Goal: Information Seeking & Learning: Understand process/instructions

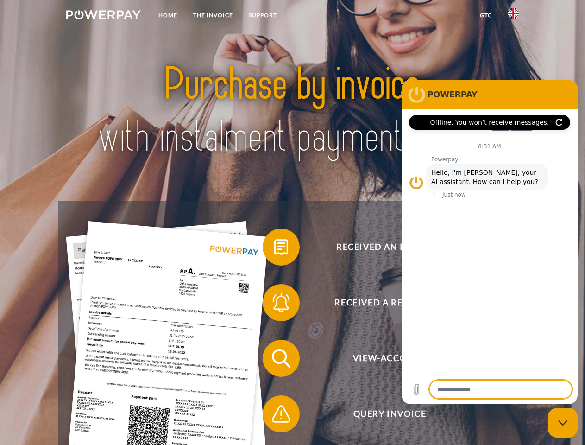
click at [103, 16] on img at bounding box center [103, 14] width 75 height 9
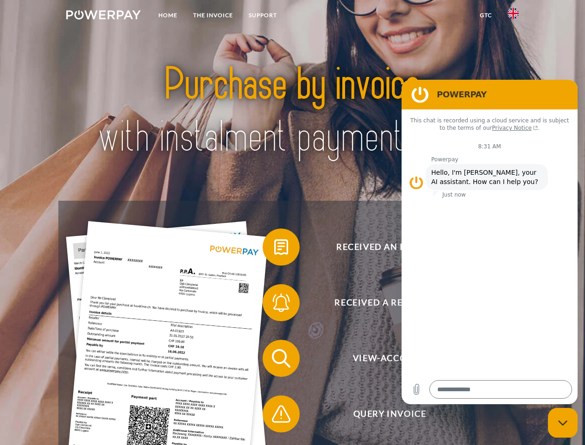
click at [513, 16] on img at bounding box center [513, 13] width 11 height 11
click at [486, 15] on link "GTC" at bounding box center [486, 15] width 28 height 17
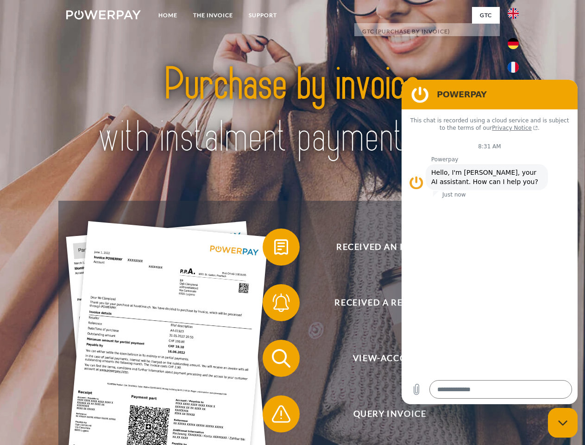
click at [274, 249] on span at bounding box center [267, 247] width 46 height 46
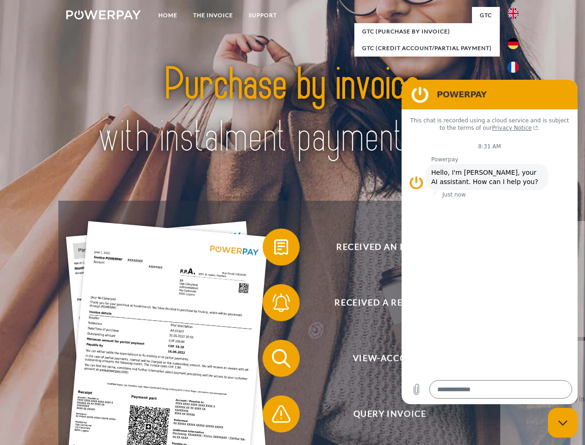
click at [274, 304] on div "Received an invoice? Received a reminder? View-Account Query Invoice" at bounding box center [292, 386] width 468 height 371
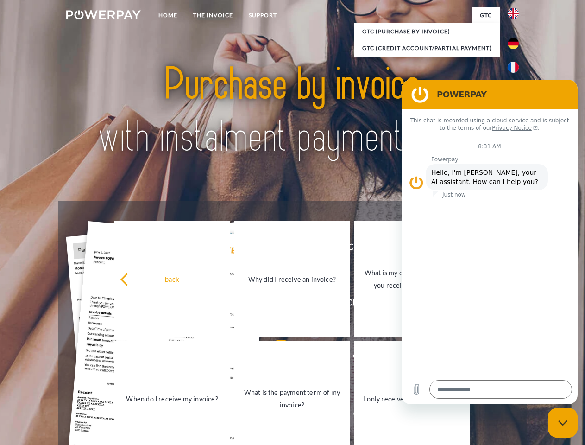
click at [274, 360] on link "What is the payment term of my invoice?" at bounding box center [291, 399] width 115 height 116
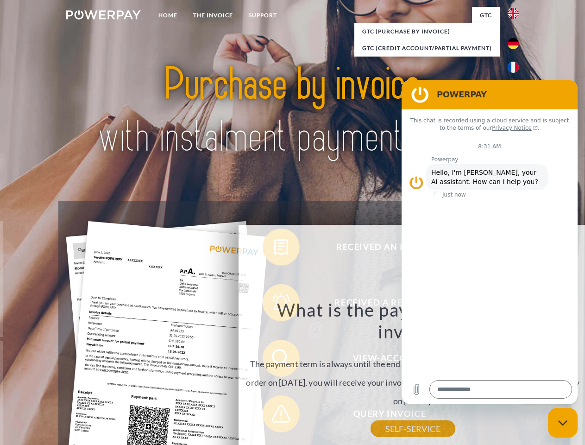
click at [274, 416] on div "What is the payment term of my invoice? The payment term is always until the en…" at bounding box center [413, 363] width 338 height 130
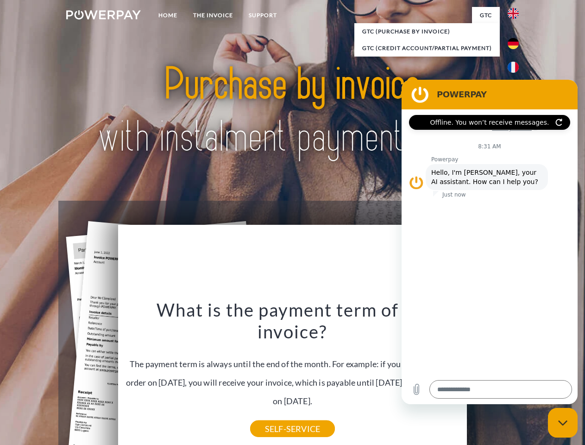
click at [563, 423] on icon "Close messaging window" at bounding box center [563, 423] width 10 height 6
type textarea "*"
